Goal: Find specific page/section: Find specific page/section

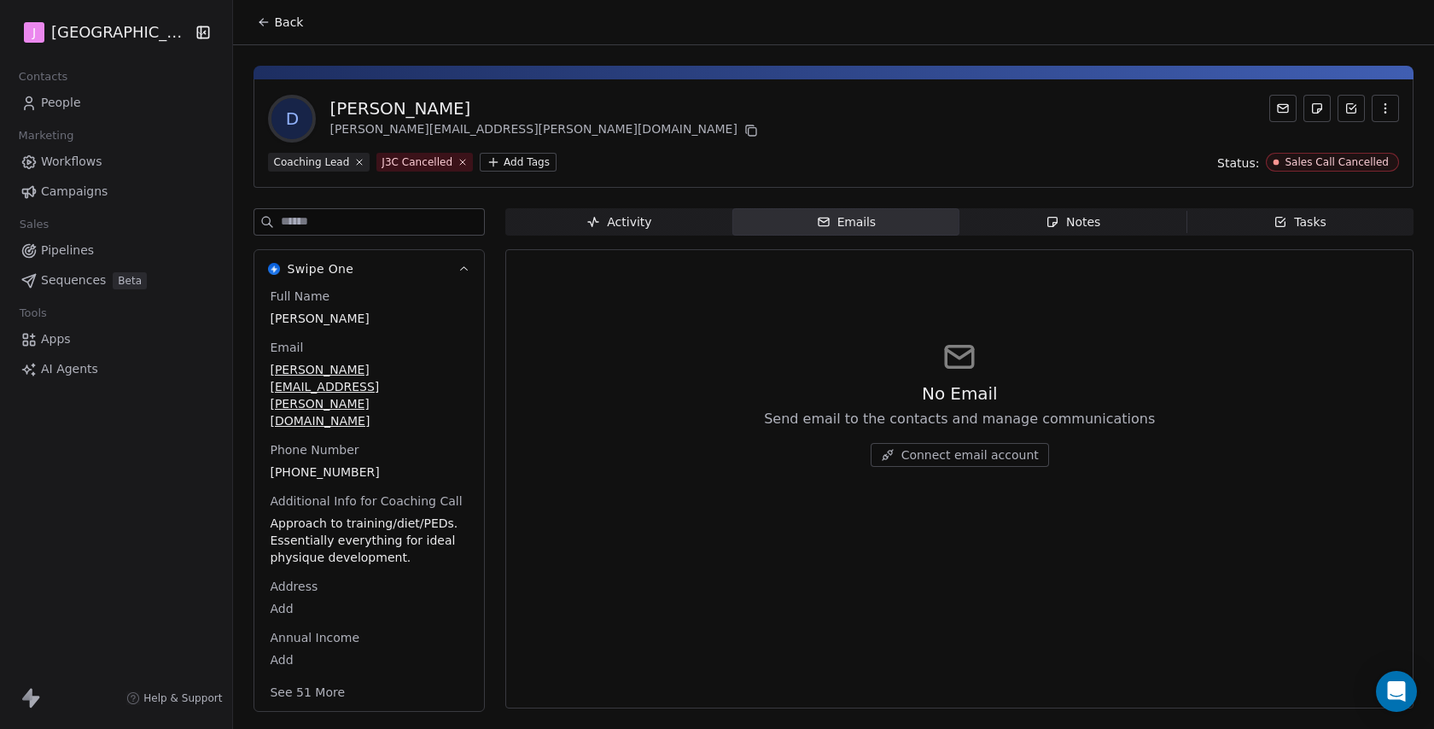
click at [84, 162] on span "Workflows" at bounding box center [71, 162] width 61 height 18
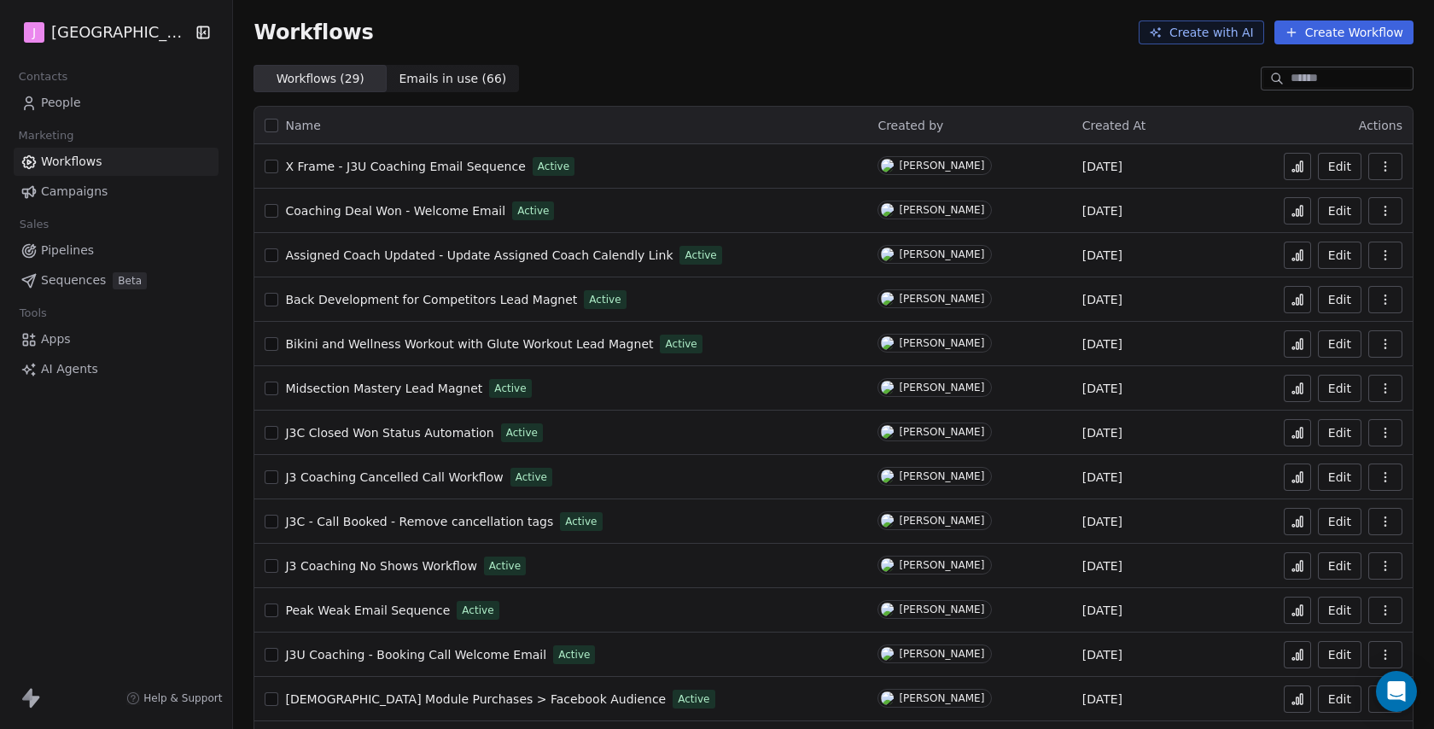
click at [72, 100] on span "People" at bounding box center [61, 103] width 40 height 18
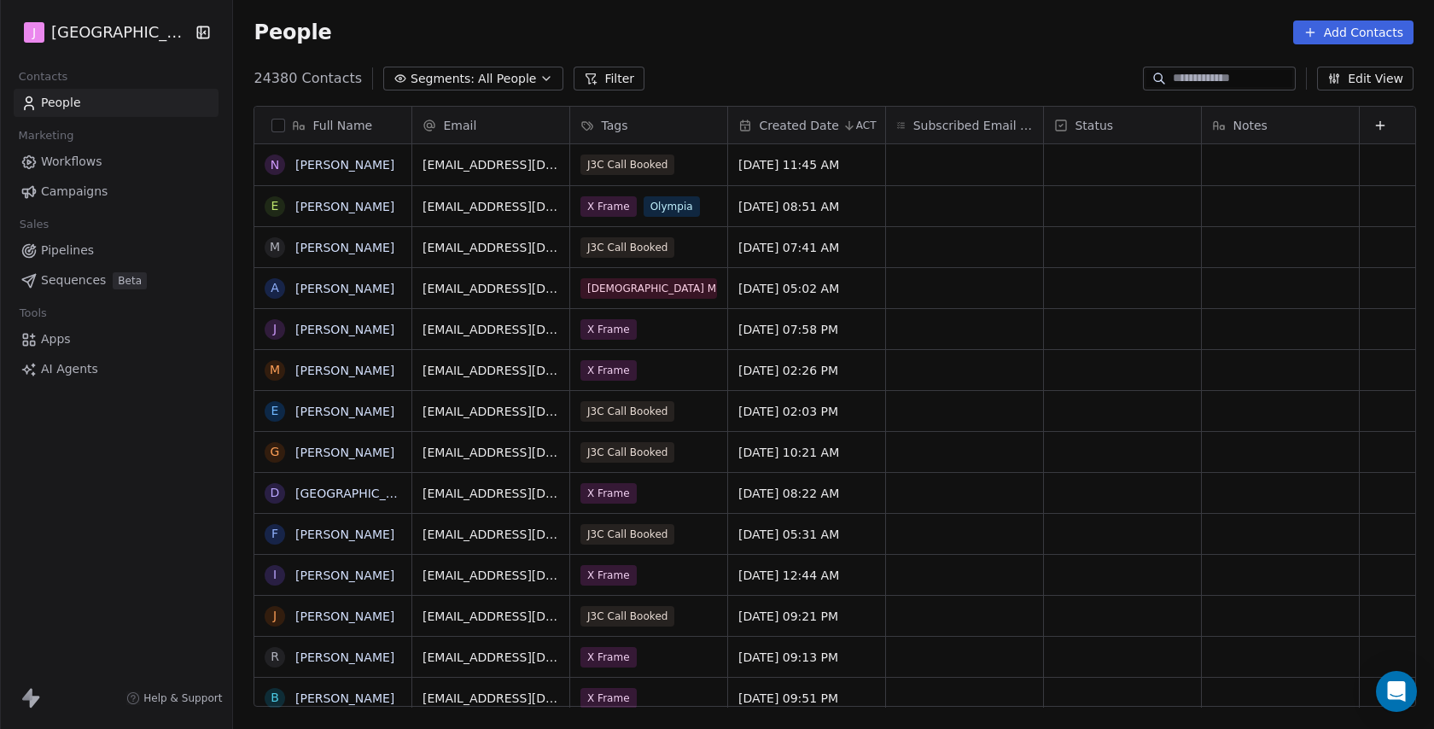
scroll to position [641, 1203]
click at [1183, 67] on div at bounding box center [1219, 79] width 153 height 24
paste input "**********"
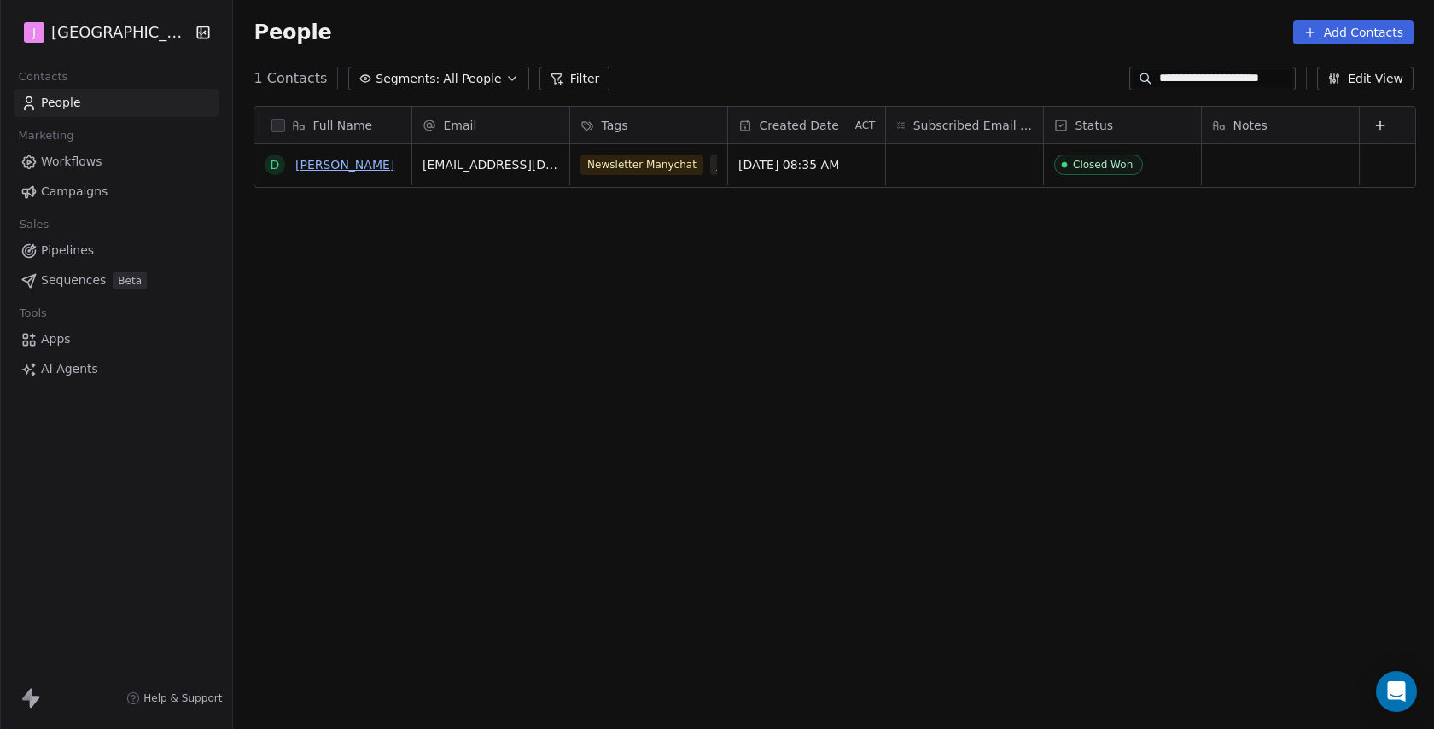
type input "**********"
click at [314, 160] on link "[PERSON_NAME]" at bounding box center [344, 165] width 99 height 14
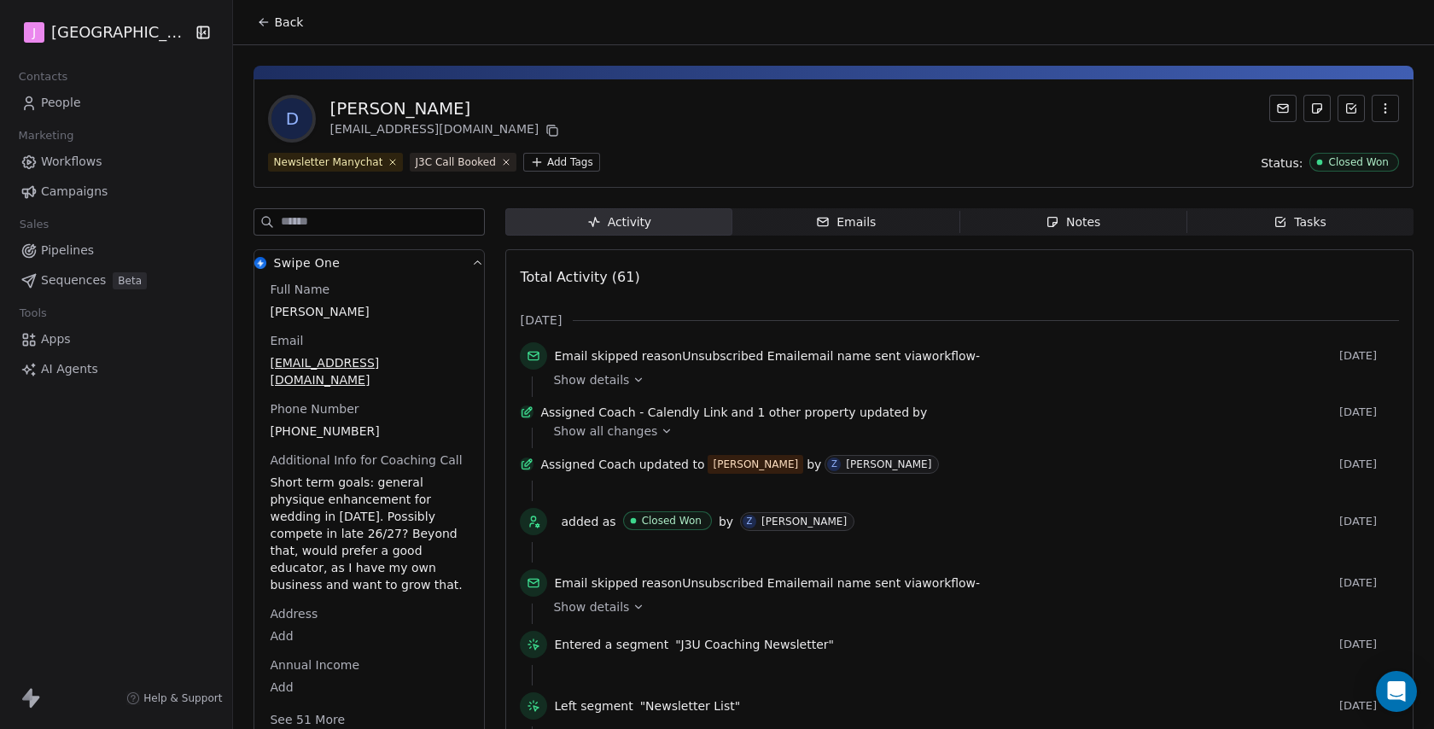
click at [308, 704] on button "See 51 More" at bounding box center [307, 719] width 96 height 31
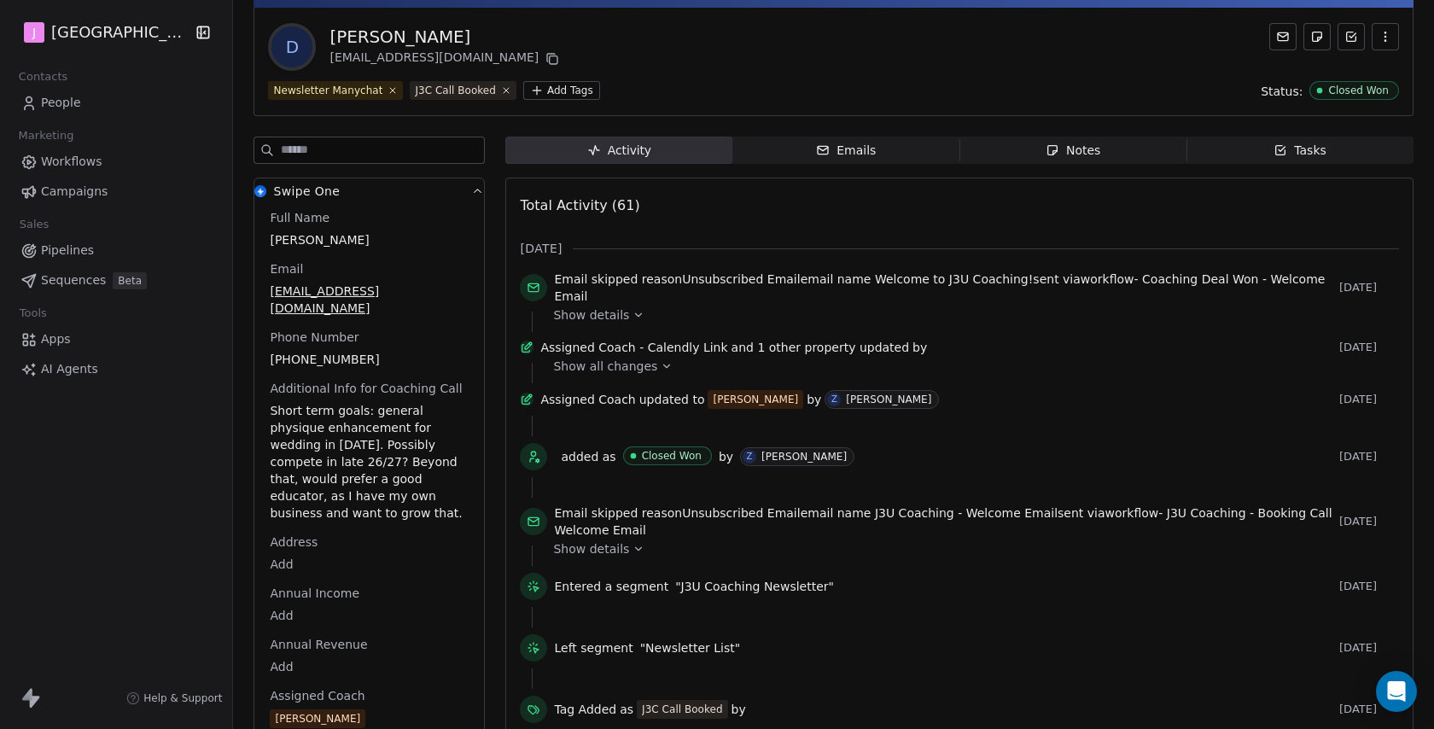
scroll to position [77, 0]
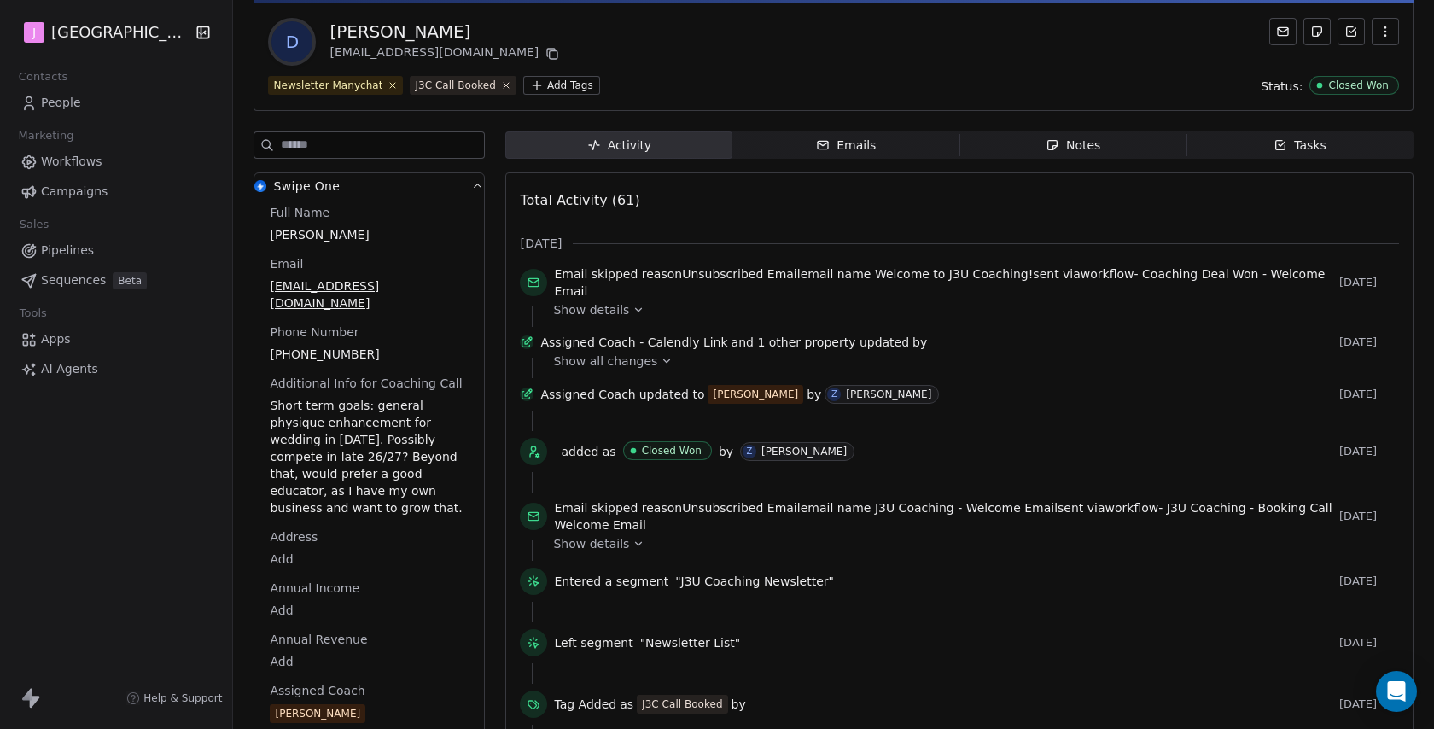
click at [632, 308] on icon at bounding box center [638, 310] width 12 height 12
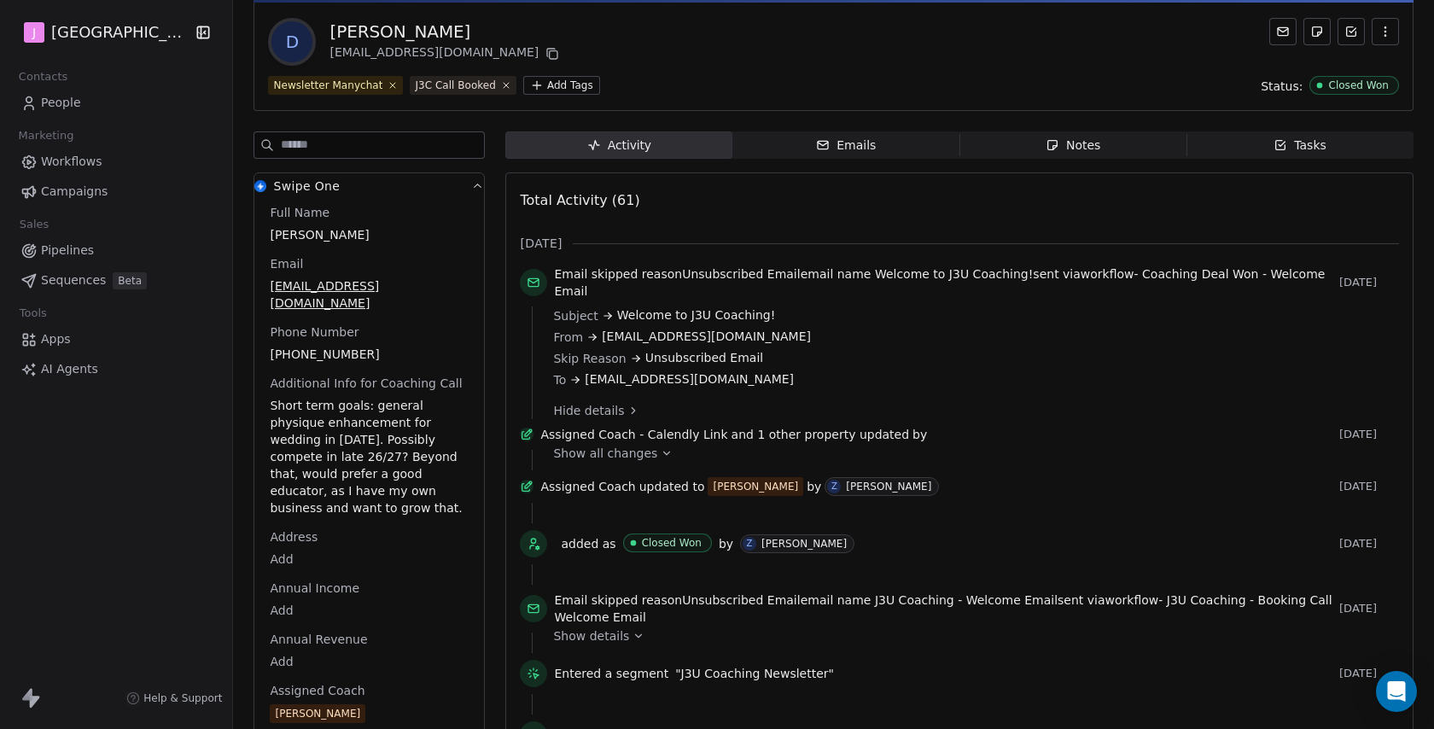
click at [621, 370] on span "[EMAIL_ADDRESS][DOMAIN_NAME]" at bounding box center [689, 379] width 209 height 18
